Goal: Information Seeking & Learning: Learn about a topic

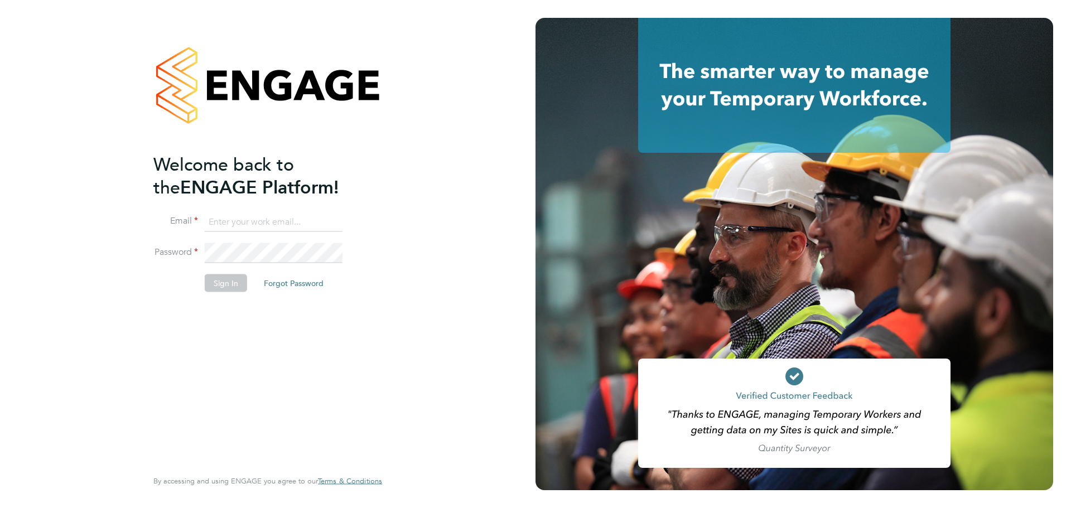
drag, startPoint x: 267, startPoint y: 221, endPoint x: 278, endPoint y: 226, distance: 12.0
click at [267, 221] on input at bounding box center [274, 222] width 138 height 20
type input "sophy@xede.co.uk"
click at [220, 286] on button "Sign In" at bounding box center [226, 283] width 42 height 18
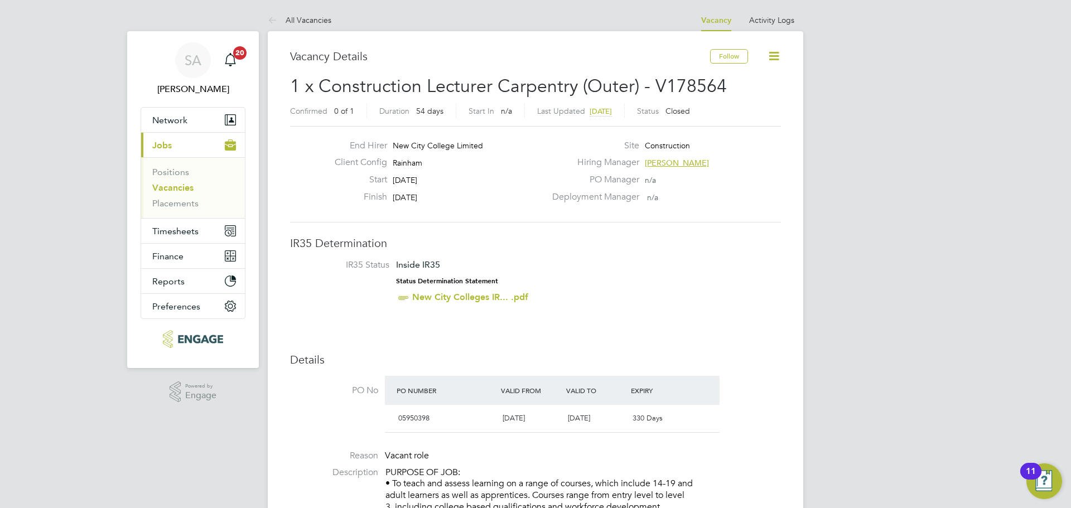
drag, startPoint x: 170, startPoint y: 184, endPoint x: 255, endPoint y: 186, distance: 84.8
click at [170, 184] on link "Vacancies" at bounding box center [172, 187] width 41 height 11
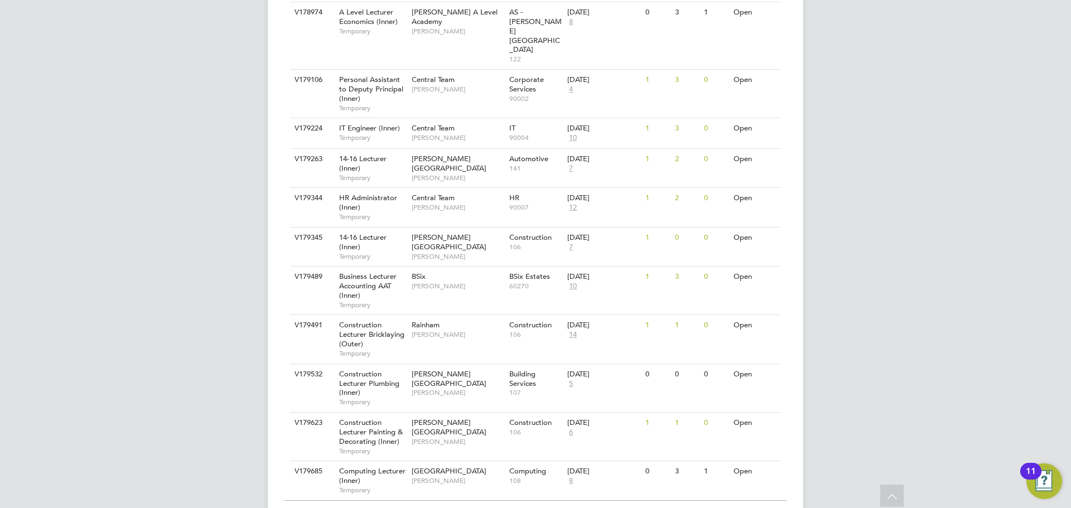
scroll to position [1159, 0]
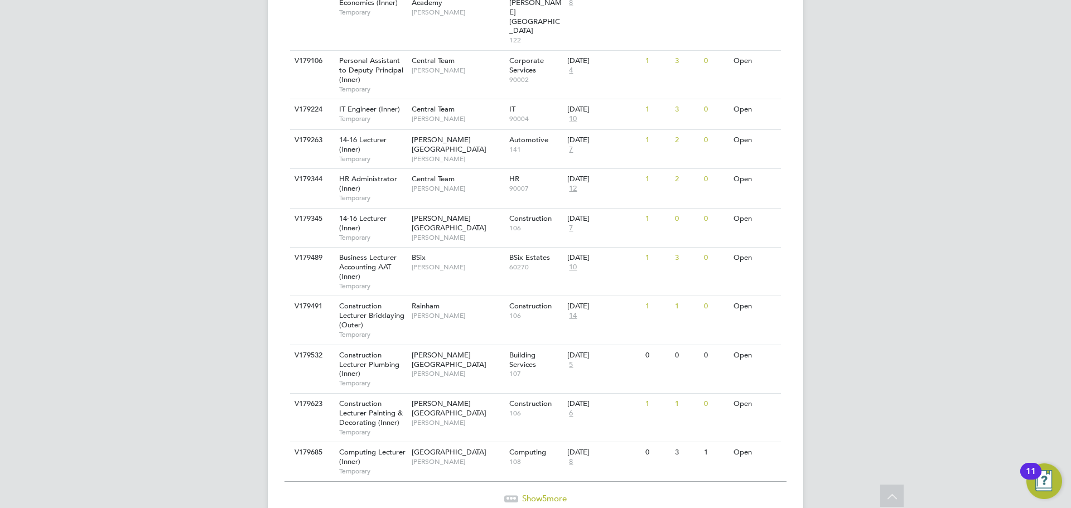
click at [556, 493] on span "Show 5 more" at bounding box center [544, 498] width 45 height 11
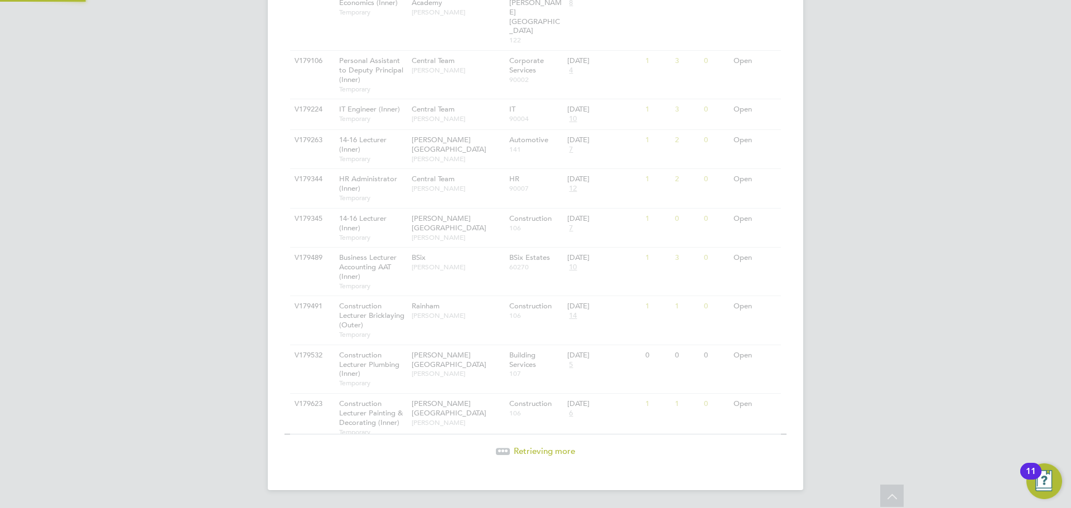
scroll to position [1125, 0]
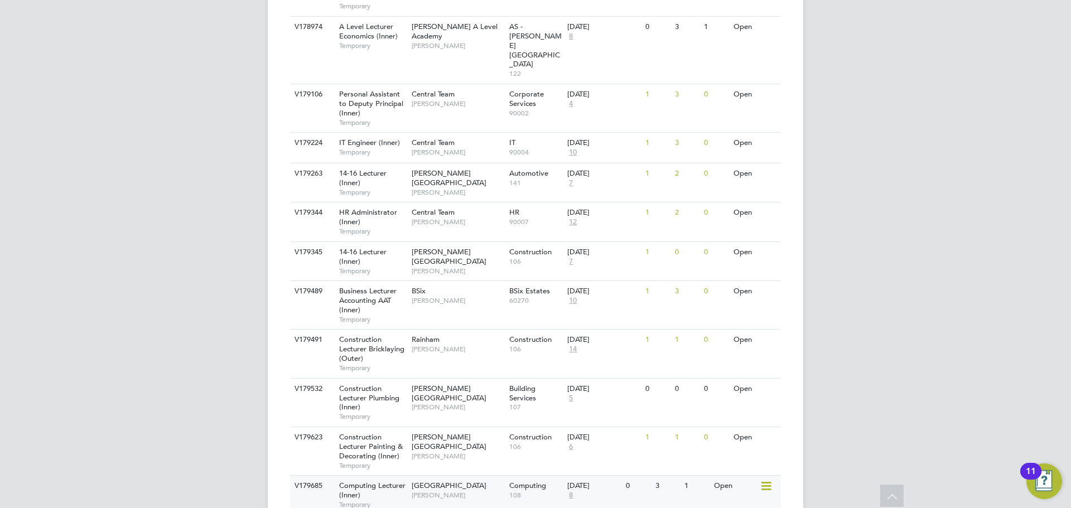
click at [403, 500] on span "Temporary" at bounding box center [372, 504] width 67 height 9
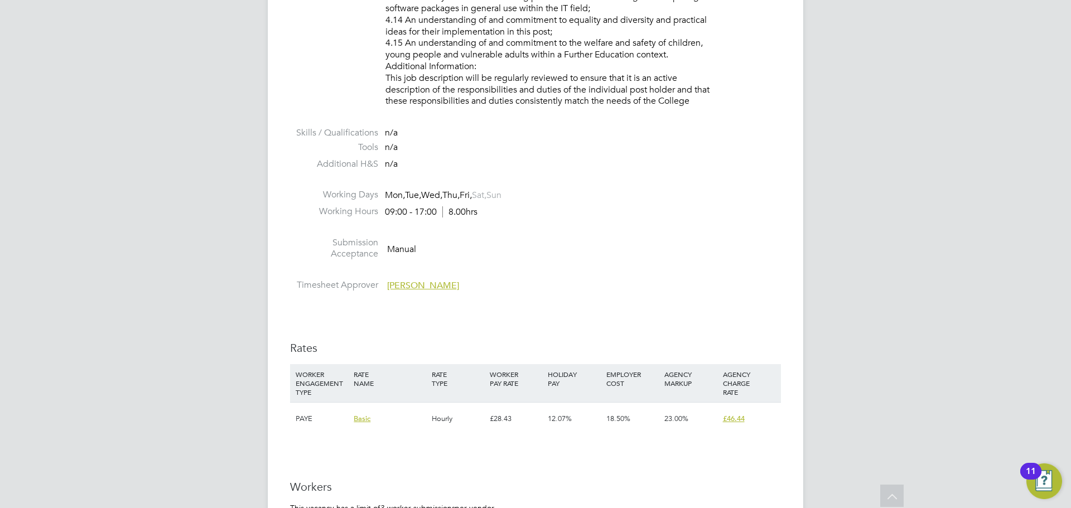
scroll to position [1729, 0]
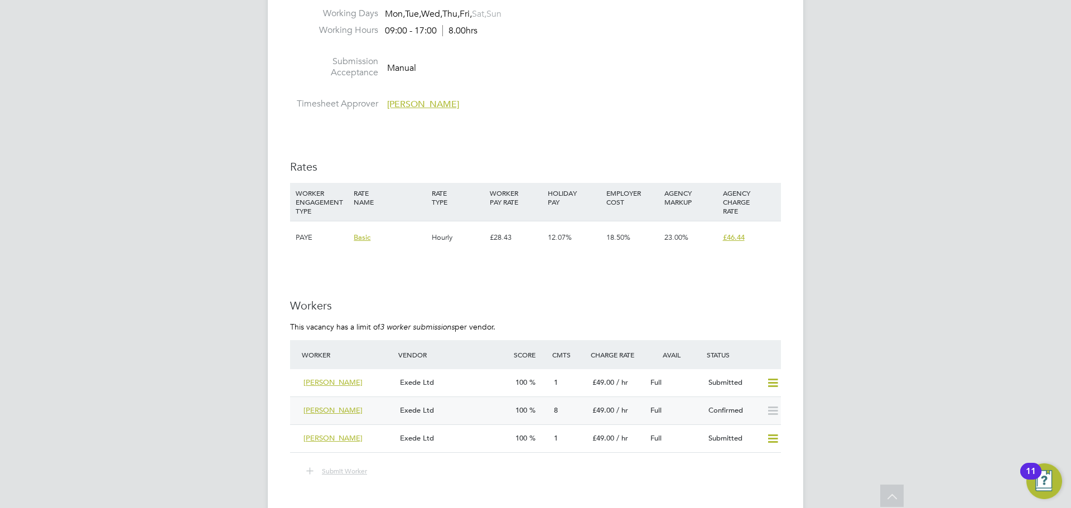
click at [480, 417] on div "Exede Ltd" at bounding box center [452, 411] width 115 height 18
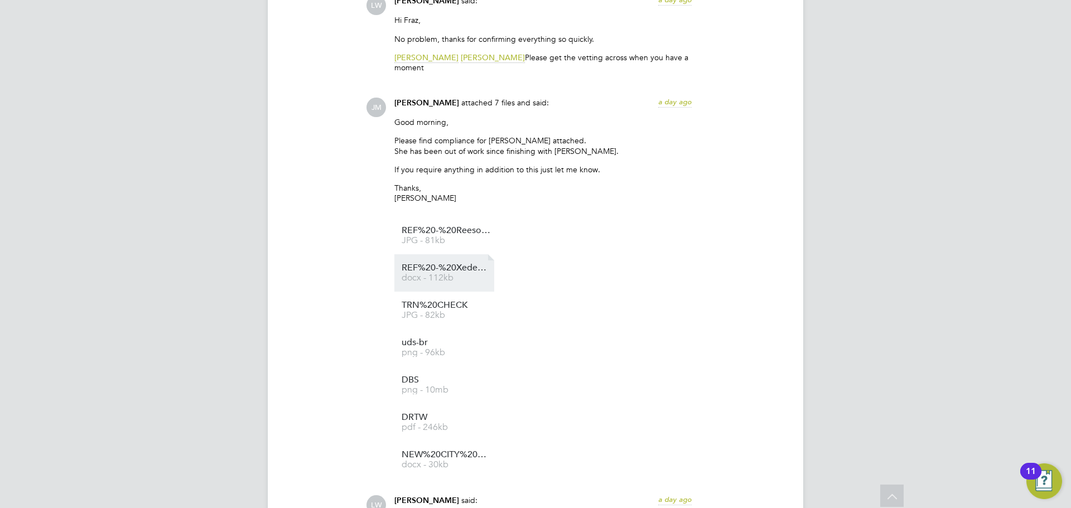
click at [435, 269] on span "REF%20-%20Xede%20-%2024.01.2022%20-%2012.11.2024" at bounding box center [446, 268] width 89 height 8
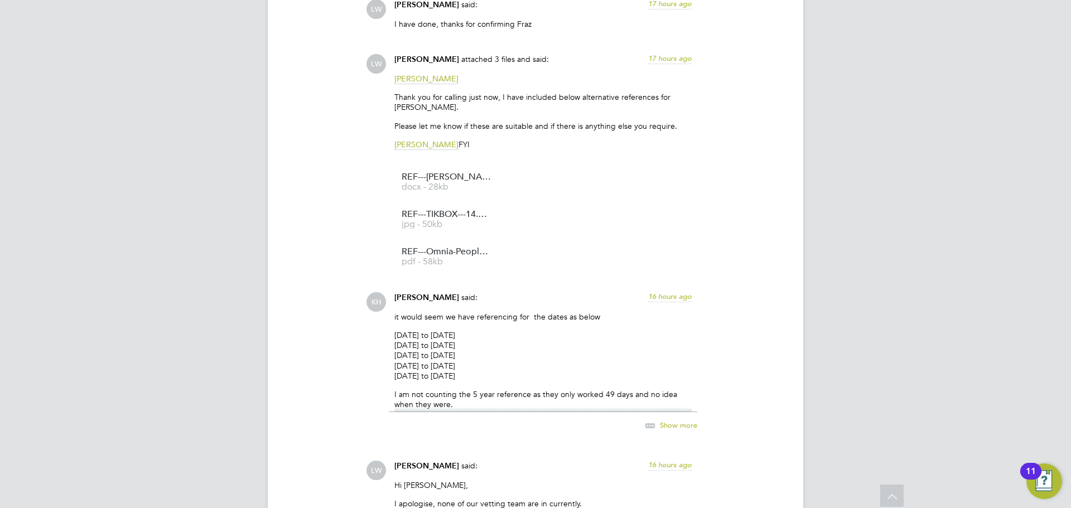
click at [675, 425] on span "Show more" at bounding box center [678, 425] width 37 height 9
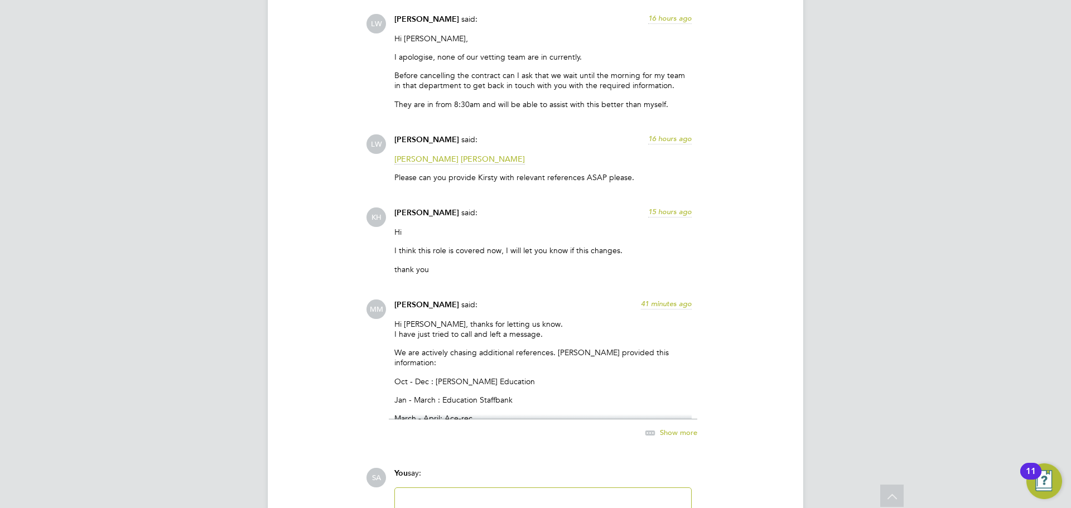
scroll to position [3793, 0]
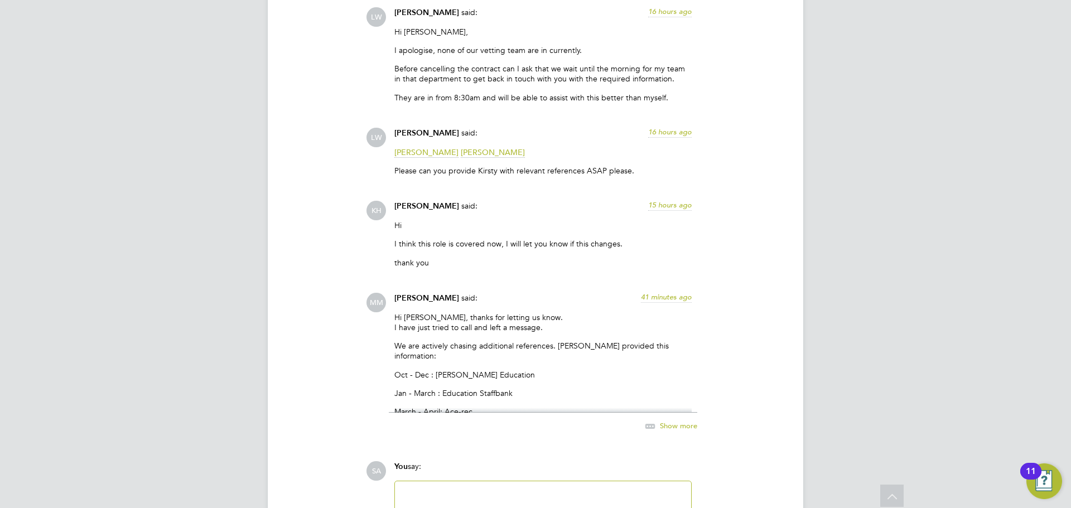
click at [688, 426] on span "Show more" at bounding box center [678, 425] width 37 height 9
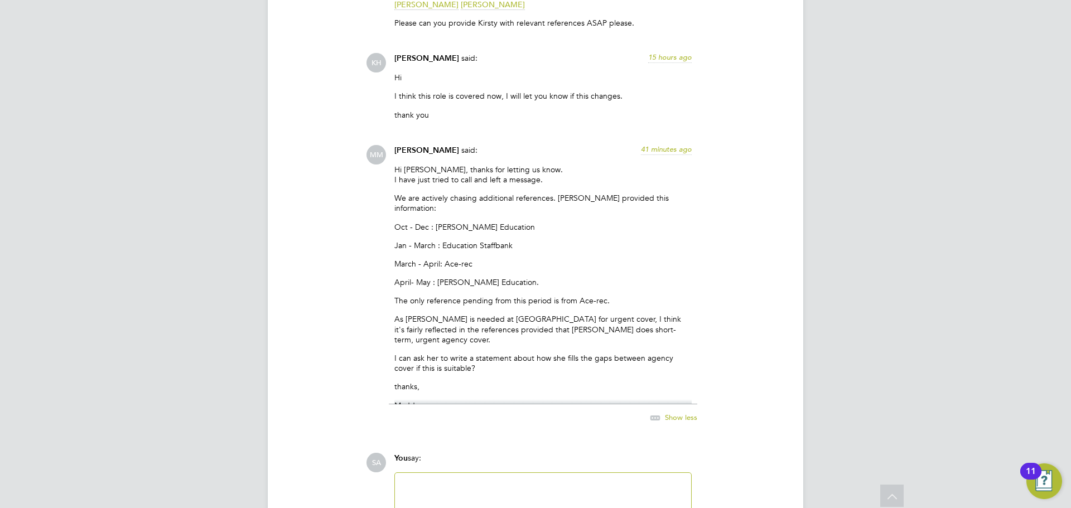
scroll to position [3960, 0]
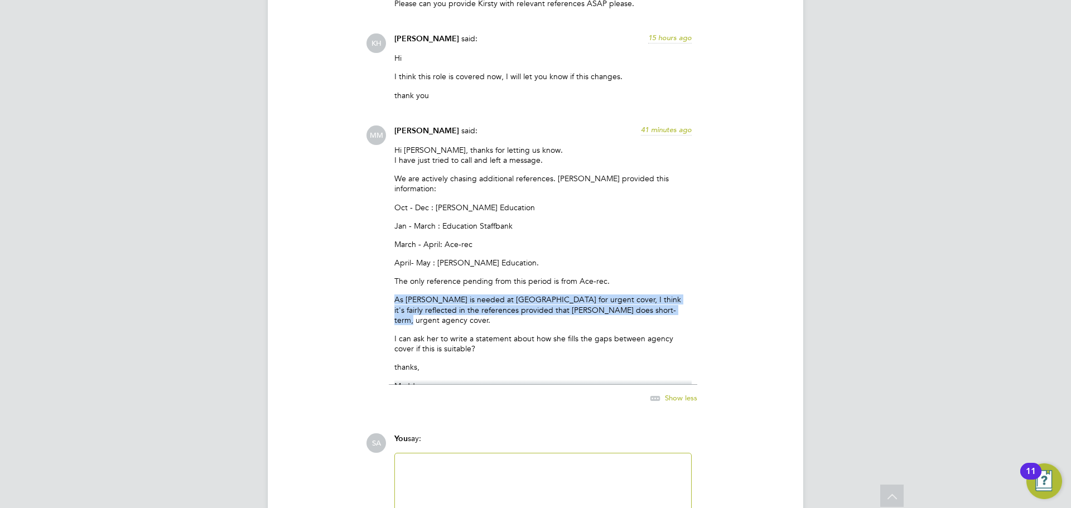
drag, startPoint x: 685, startPoint y: 298, endPoint x: 382, endPoint y: 291, distance: 303.5
click at [382, 291] on div "MM Maddy Maguire said: 41 minutes ago Hi Kirsty, thanks for letting us know. I …" at bounding box center [573, 271] width 415 height 291
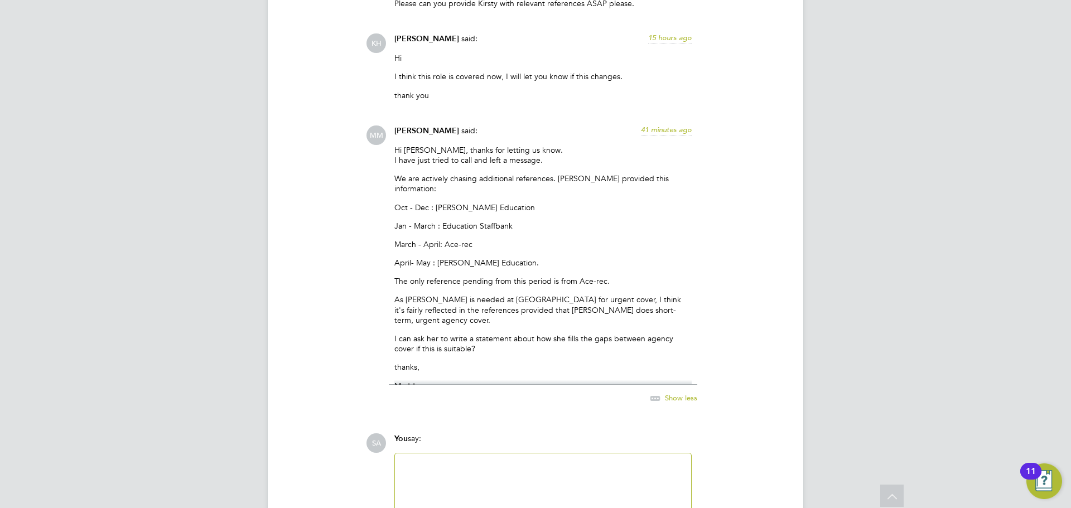
click at [525, 334] on p "I can ask her to write a statement about how she fills the gaps between agency …" at bounding box center [542, 344] width 297 height 20
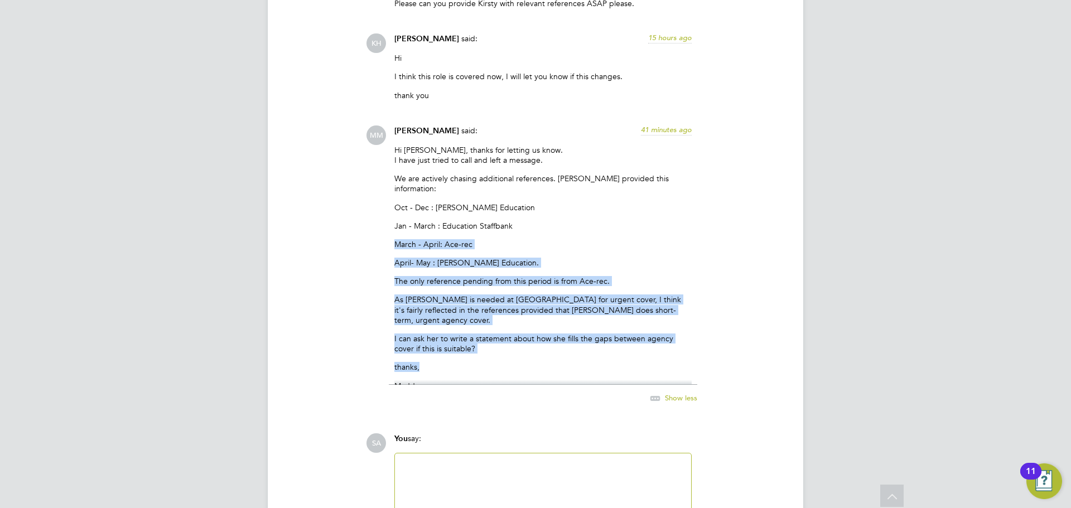
drag, startPoint x: 519, startPoint y: 335, endPoint x: 371, endPoint y: 238, distance: 177.3
click at [371, 238] on div "MM Maddy Maguire said: 41 minutes ago Hi Kirsty, thanks for letting us know. I …" at bounding box center [573, 271] width 415 height 291
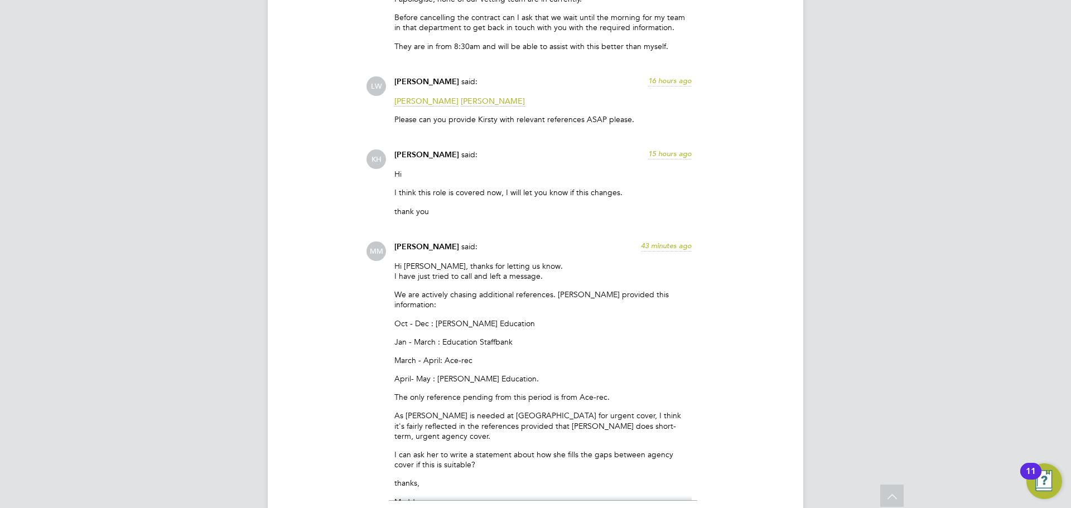
scroll to position [3682, 0]
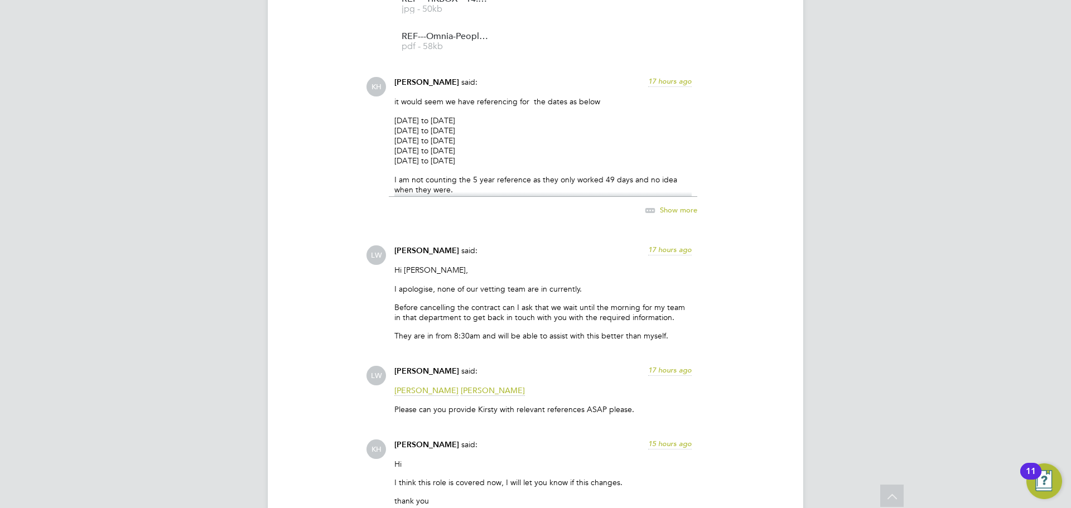
scroll to position [3172, 0]
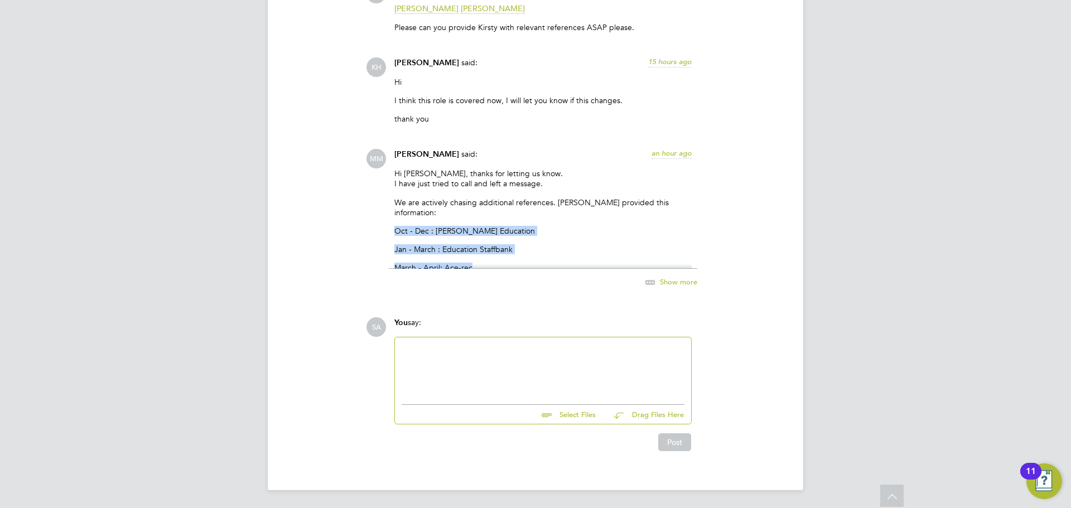
drag, startPoint x: 484, startPoint y: 248, endPoint x: 392, endPoint y: 216, distance: 97.6
click at [392, 216] on div "[PERSON_NAME] said: an hour ago Hi [PERSON_NAME], thanks for letting us know. I…" at bounding box center [543, 225] width 308 height 152
click at [488, 226] on p "Oct - Dec : [PERSON_NAME] Education" at bounding box center [542, 231] width 297 height 10
click at [678, 279] on span "Show more" at bounding box center [678, 281] width 37 height 9
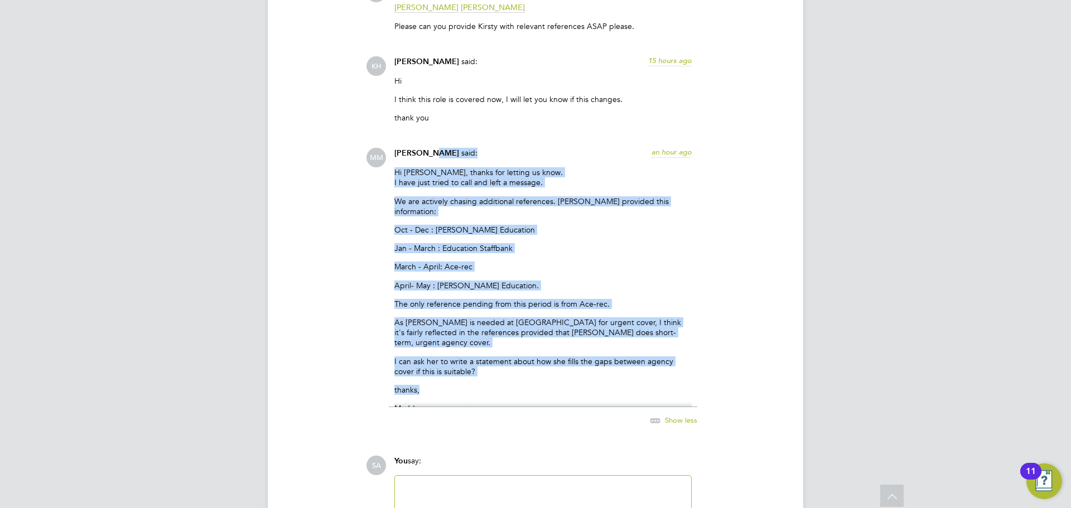
drag, startPoint x: 439, startPoint y: 160, endPoint x: 529, endPoint y: 374, distance: 232.8
click at [529, 374] on div "[PERSON_NAME] said: an hour ago Hi [PERSON_NAME], thanks for letting us know. I…" at bounding box center [543, 293] width 308 height 291
click at [528, 385] on p "thanks," at bounding box center [542, 390] width 297 height 10
drag, startPoint x: 471, startPoint y: 381, endPoint x: 393, endPoint y: 167, distance: 227.3
click at [393, 167] on div "[PERSON_NAME] said: an hour ago Hi [PERSON_NAME], thanks for letting us know. I…" at bounding box center [543, 293] width 308 height 291
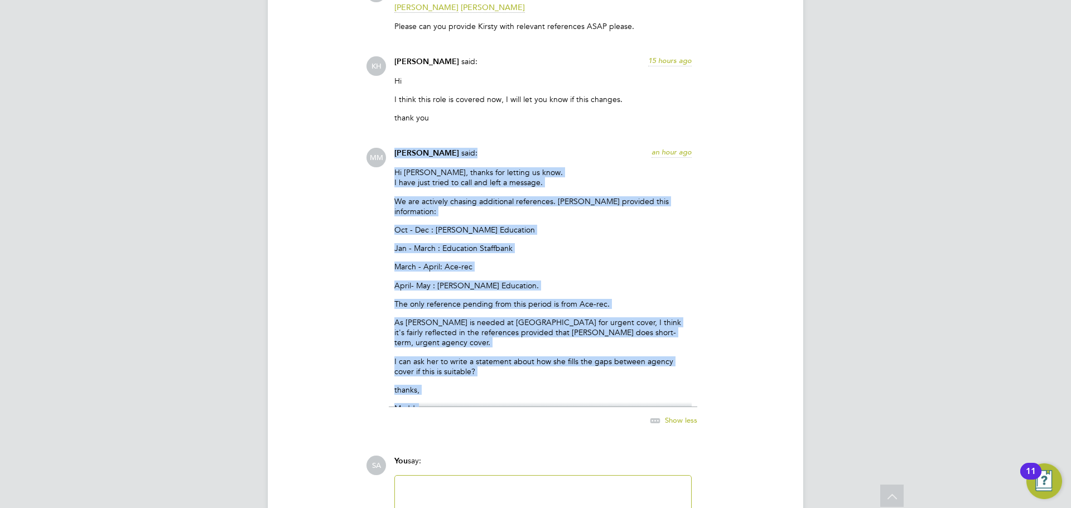
click at [393, 167] on div "[PERSON_NAME] said: an hour ago Hi [PERSON_NAME], thanks for letting us know. I…" at bounding box center [543, 293] width 308 height 291
